Goal: Information Seeking & Learning: Find specific fact

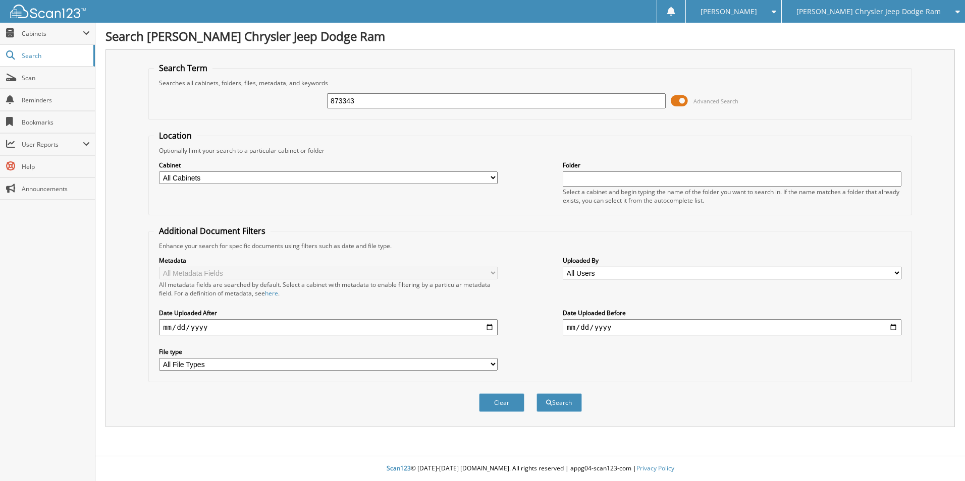
type input "873343"
click at [536, 393] on button "Search" at bounding box center [558, 402] width 45 height 19
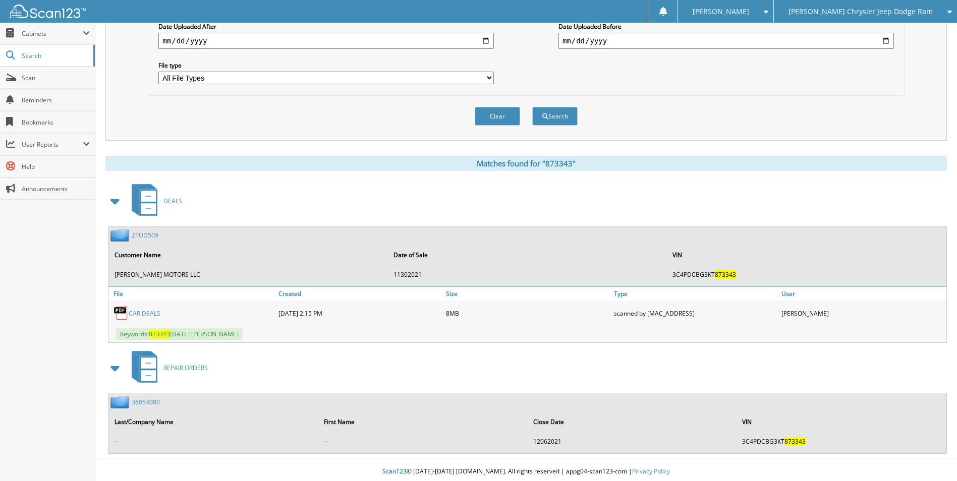
scroll to position [290, 0]
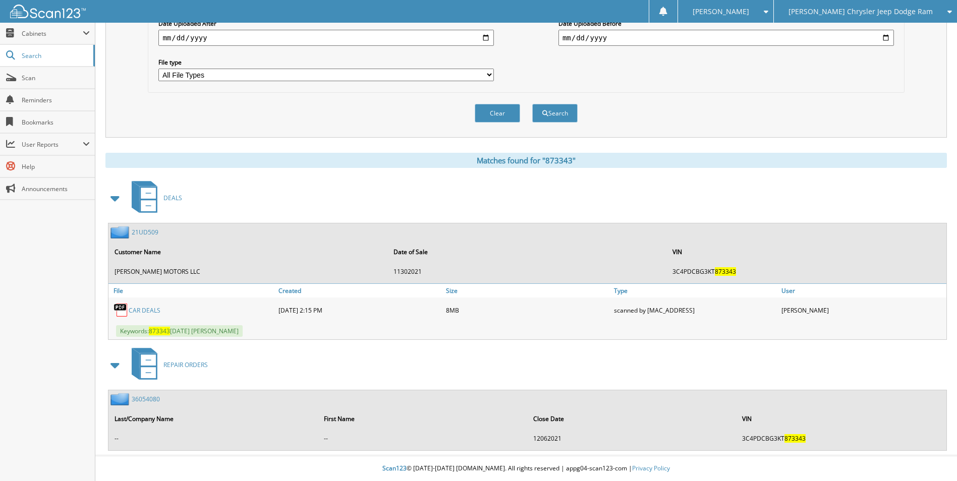
click at [146, 231] on link "21UD509" at bounding box center [145, 232] width 27 height 9
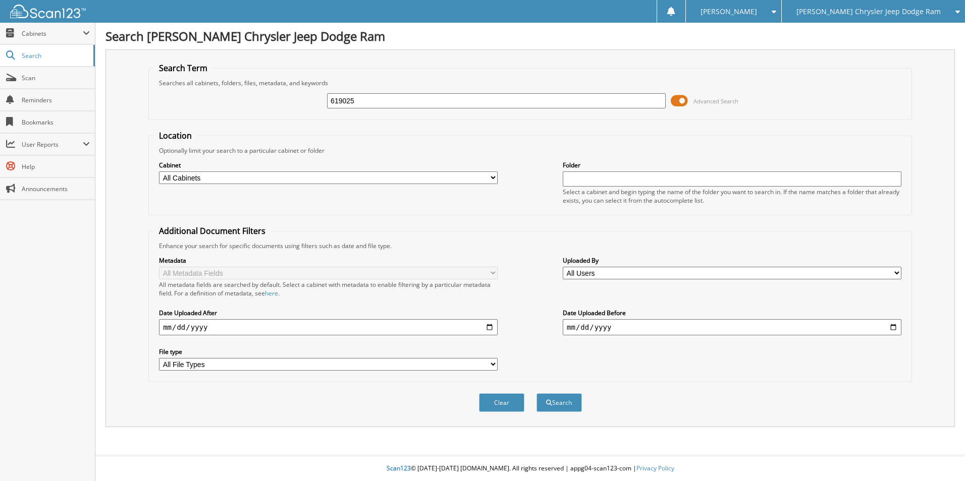
type input "619025"
click at [536, 393] on button "Search" at bounding box center [558, 402] width 45 height 19
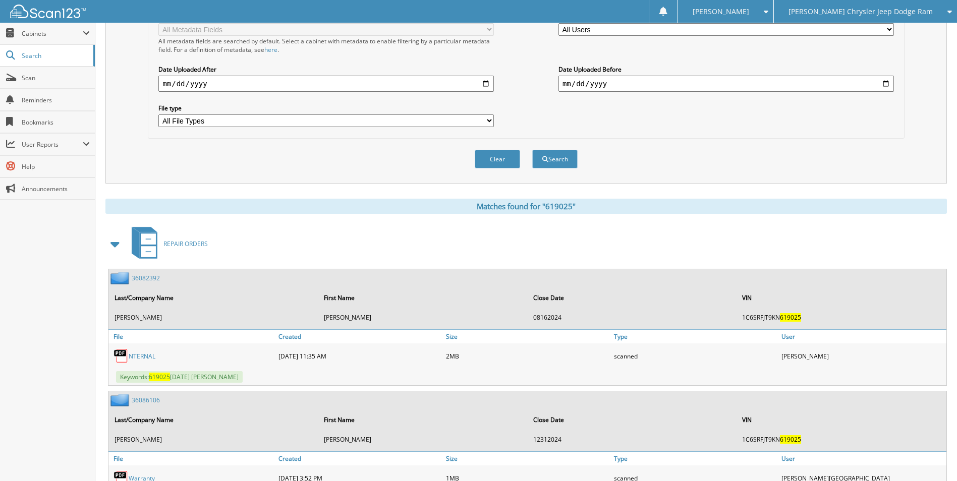
scroll to position [252, 0]
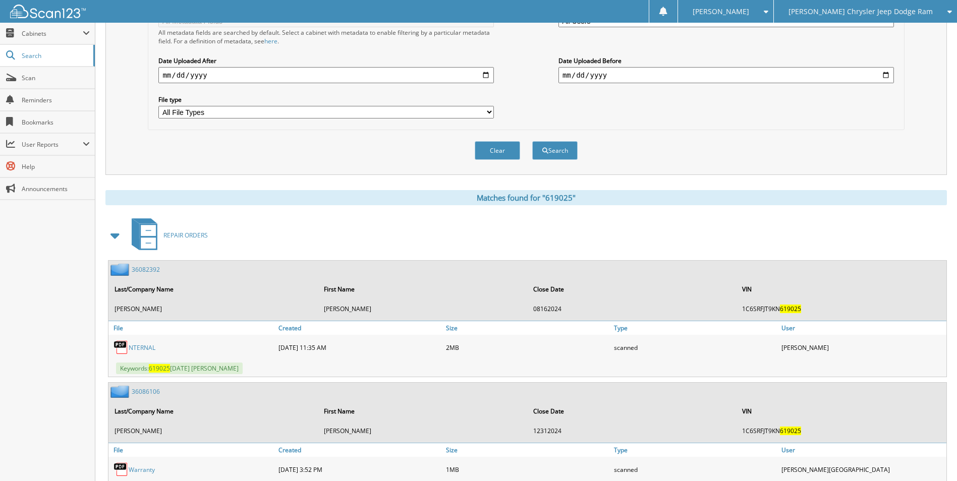
click at [117, 238] on span at bounding box center [115, 236] width 14 height 18
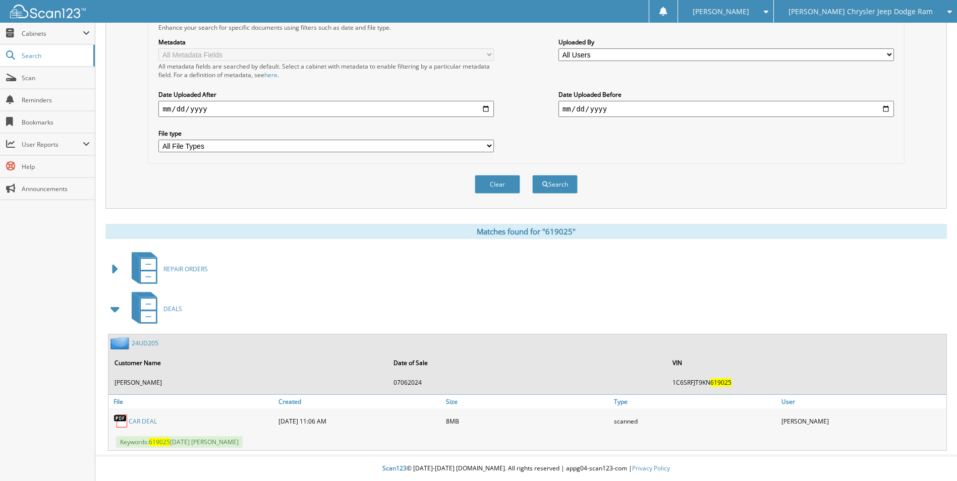
click at [151, 343] on link "24UD205" at bounding box center [145, 343] width 27 height 9
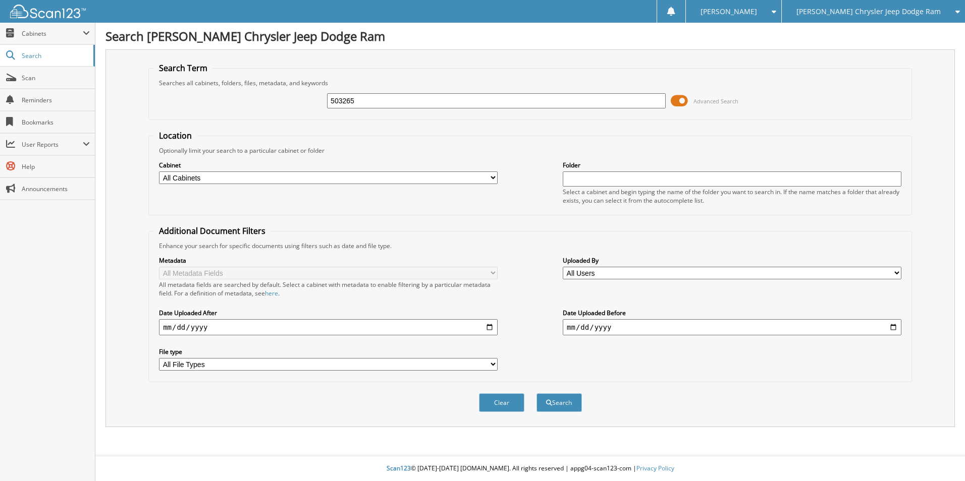
type input "503265"
click at [536, 393] on button "Search" at bounding box center [558, 402] width 45 height 19
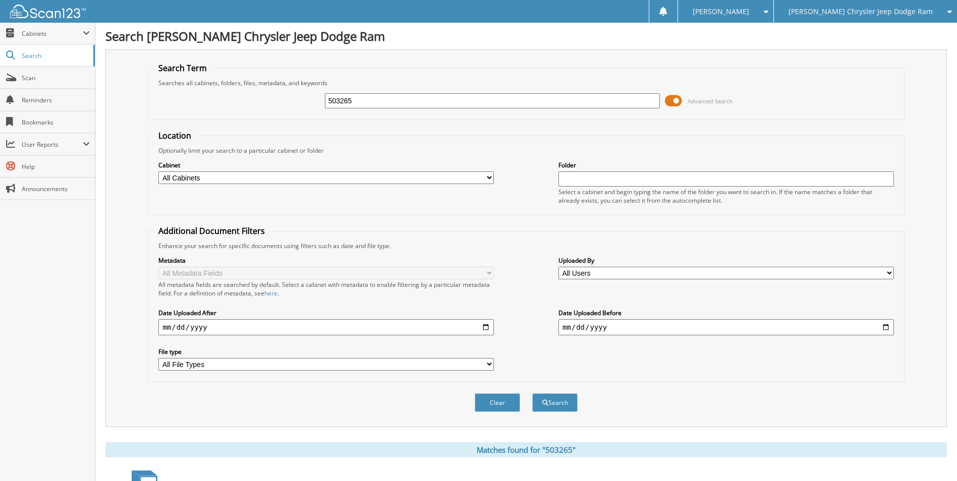
click at [380, 100] on input "503265" at bounding box center [492, 100] width 335 height 15
type input "160181"
click at [532, 393] on button "Search" at bounding box center [554, 402] width 45 height 19
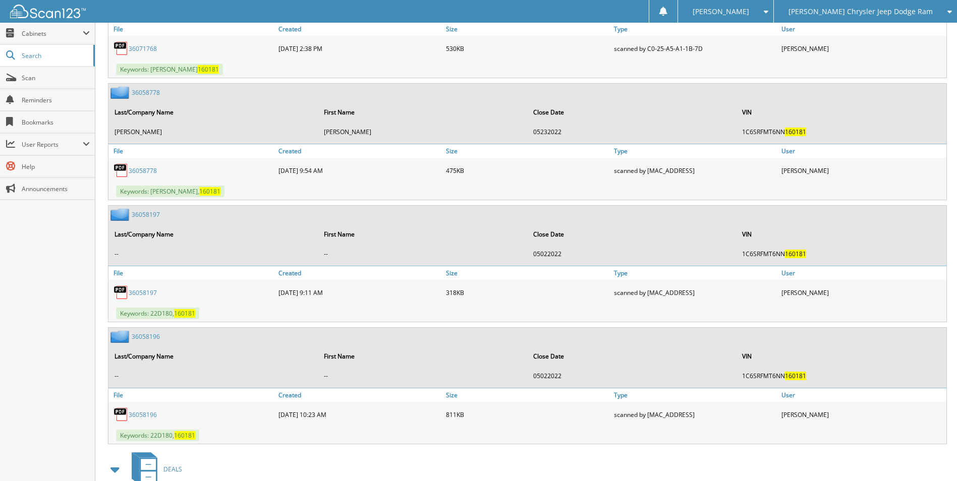
scroll to position [555, 0]
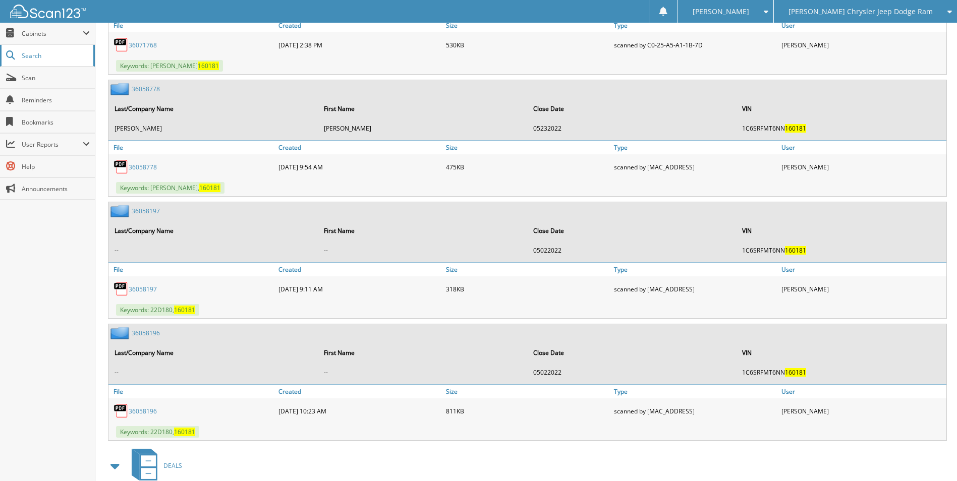
click at [75, 58] on span "Search" at bounding box center [55, 55] width 67 height 9
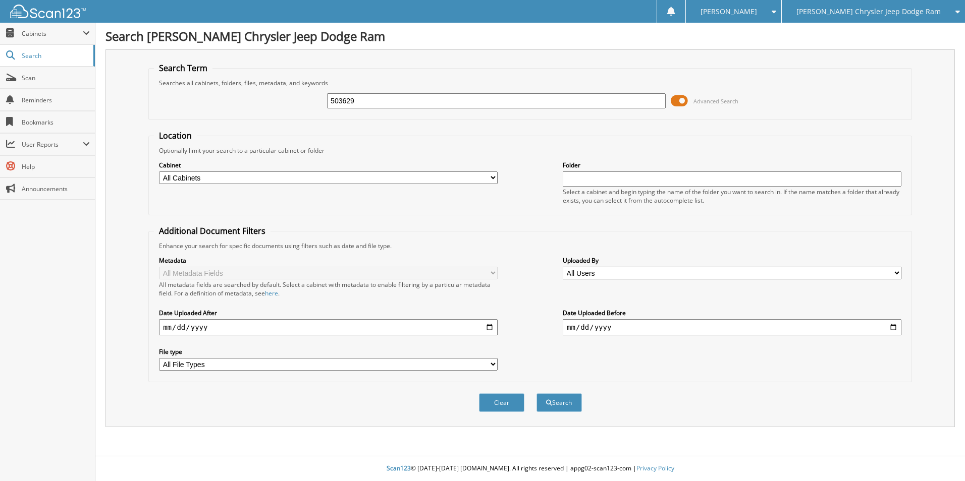
type input "503629"
click at [536, 393] on button "Search" at bounding box center [558, 402] width 45 height 19
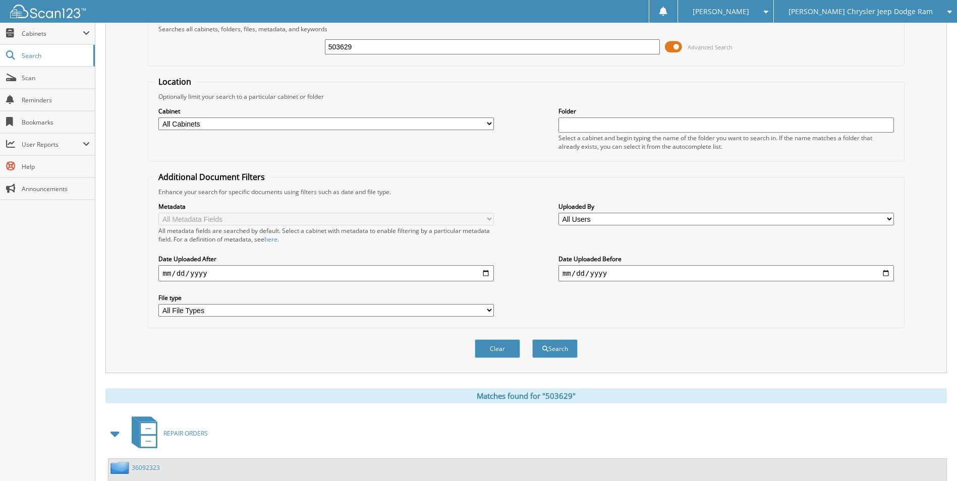
scroll to position [202, 0]
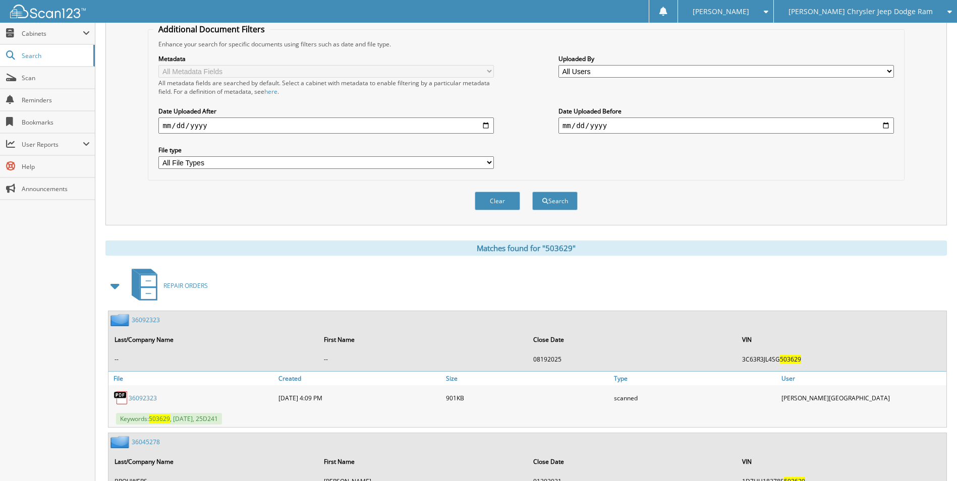
click at [116, 285] on span at bounding box center [115, 286] width 14 height 18
